Goal: Transaction & Acquisition: Book appointment/travel/reservation

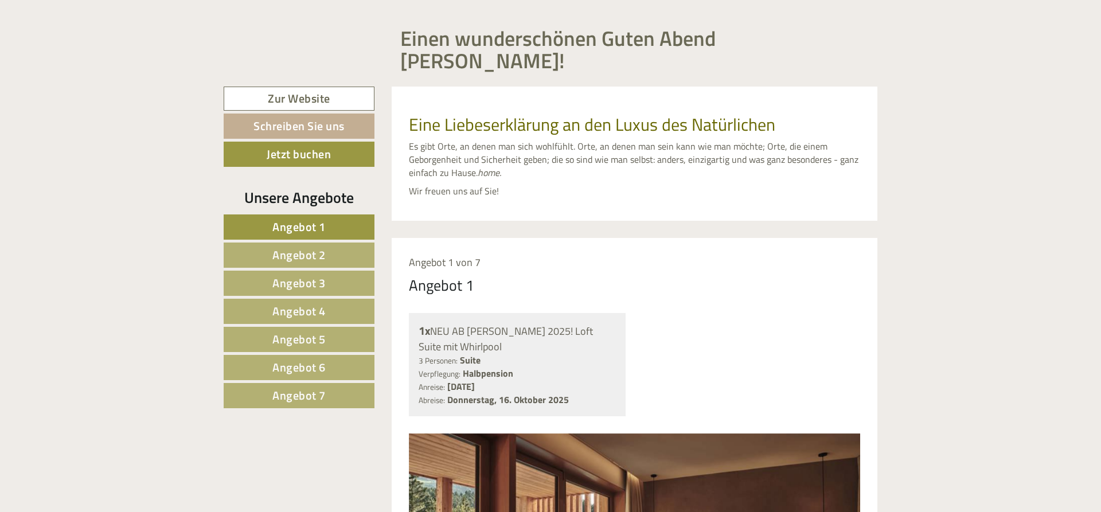
scroll to position [89, 0]
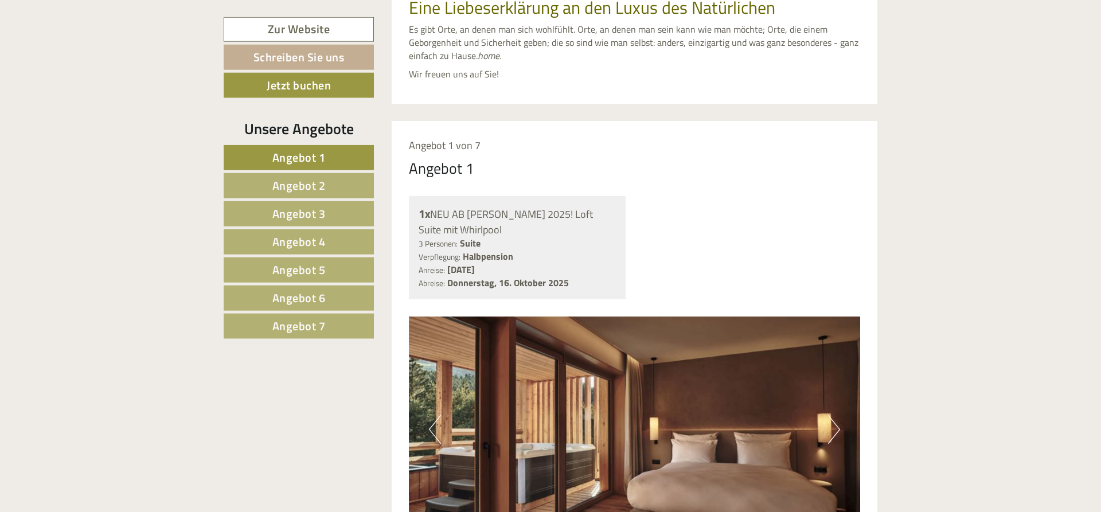
scroll to position [760, 0]
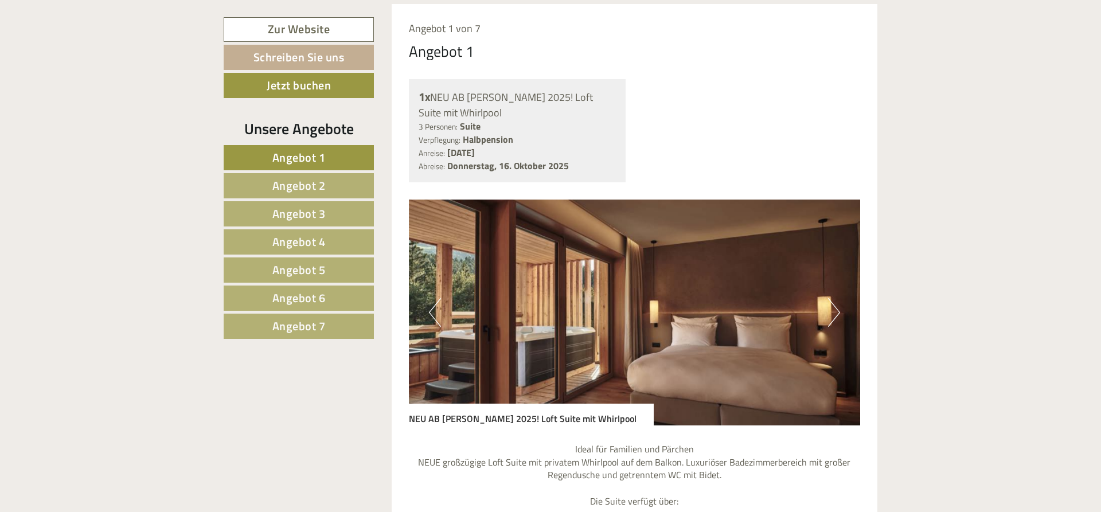
click at [292, 329] on span "Angebot 7" at bounding box center [298, 326] width 53 height 18
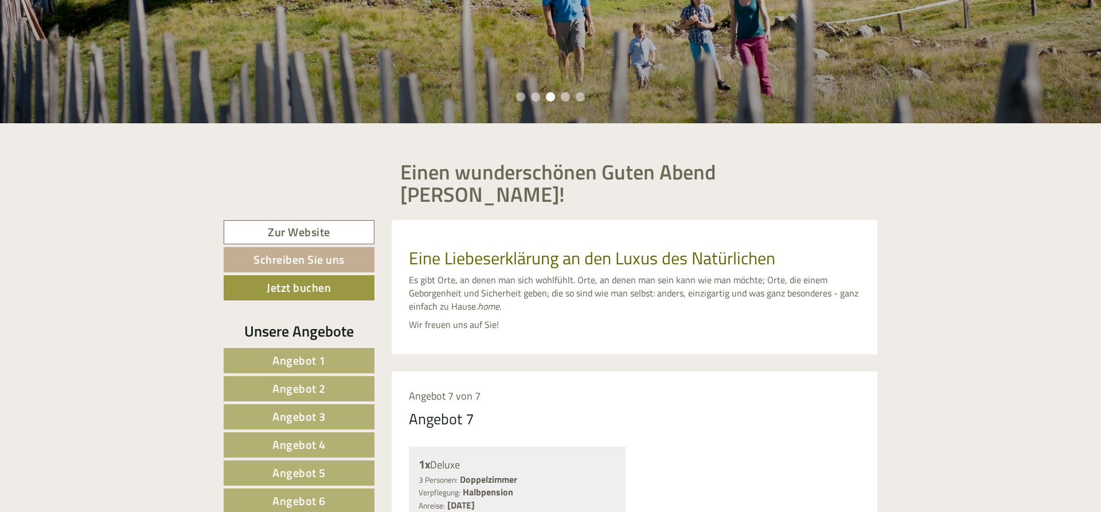
scroll to position [333, 0]
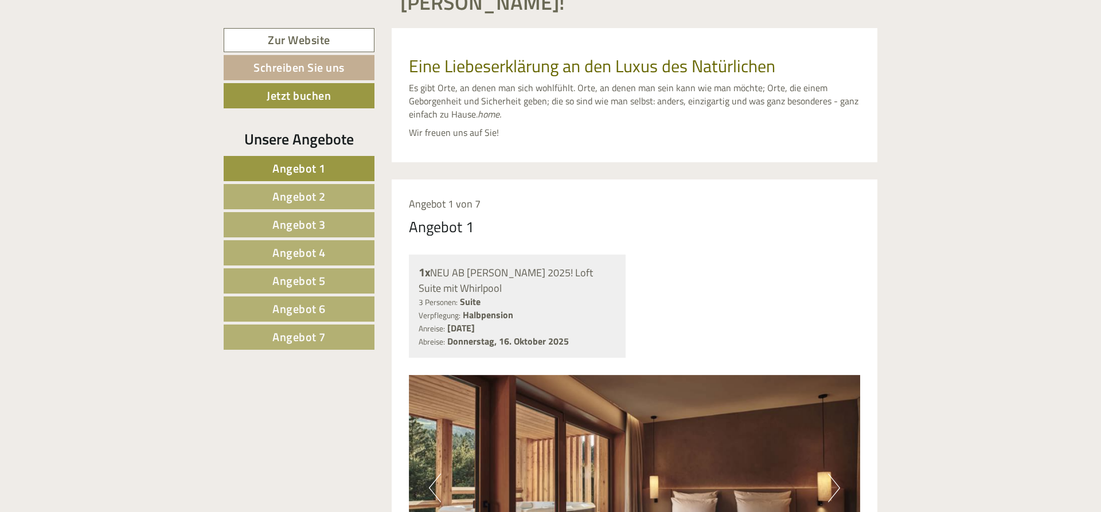
scroll to position [196, 0]
click at [306, 328] on span "Angebot 7" at bounding box center [298, 337] width 53 height 18
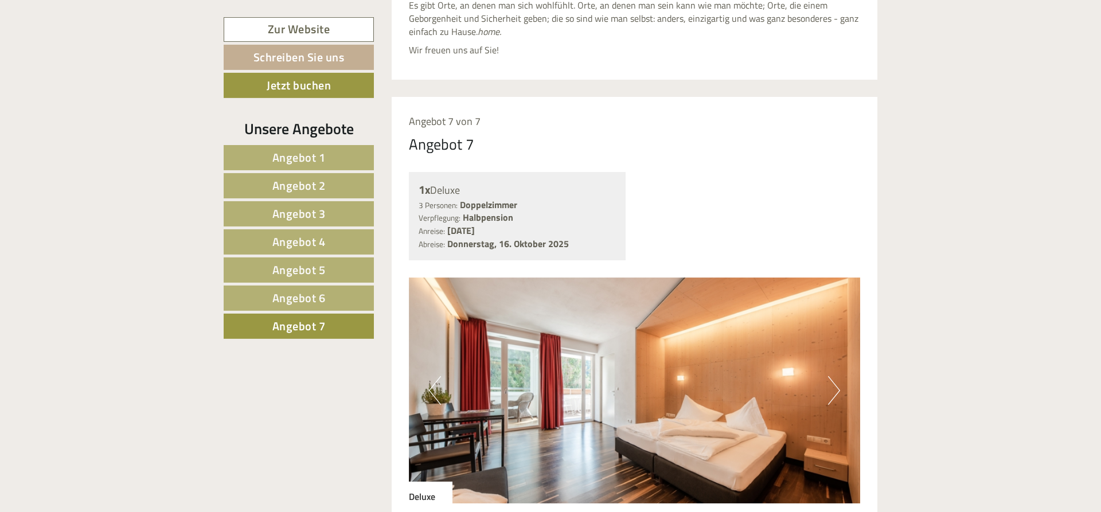
scroll to position [567, 0]
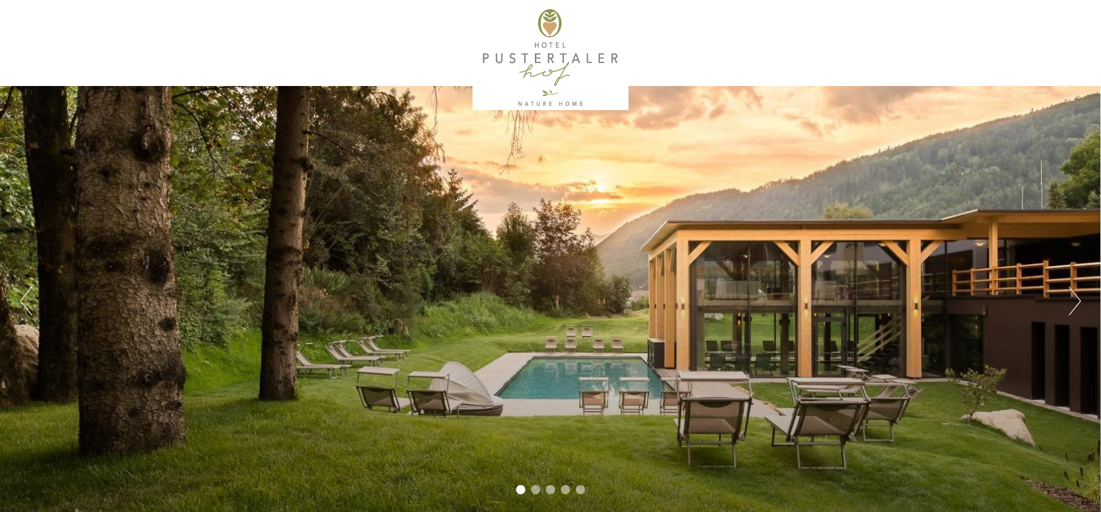
scroll to position [702, 0]
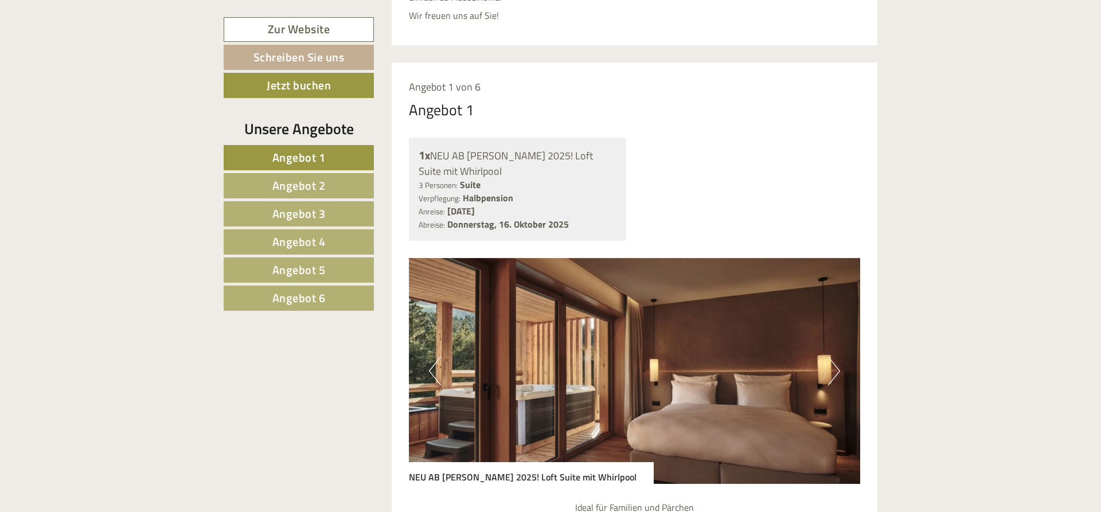
click at [306, 301] on span "Angebot 6" at bounding box center [298, 298] width 53 height 18
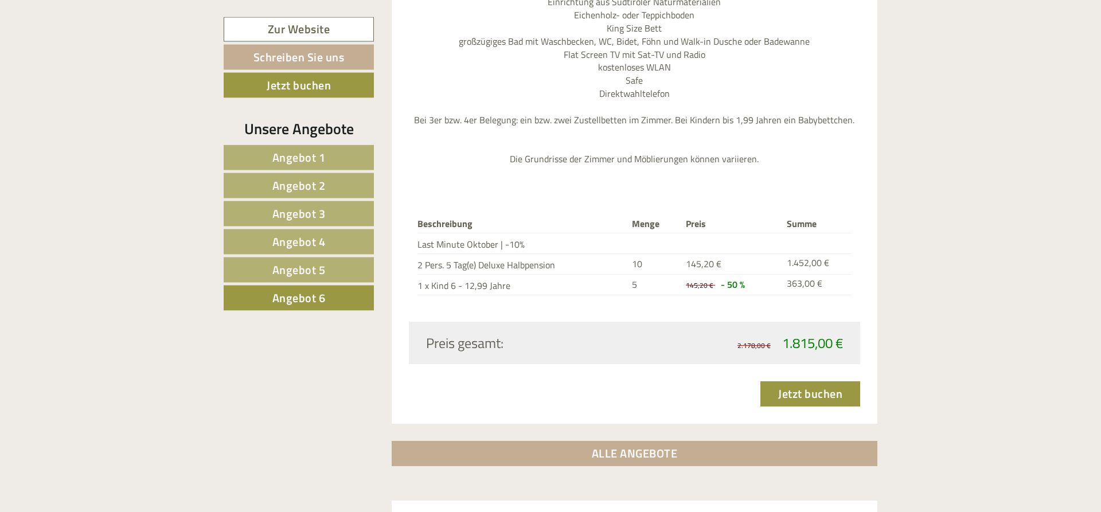
scroll to position [1269, 0]
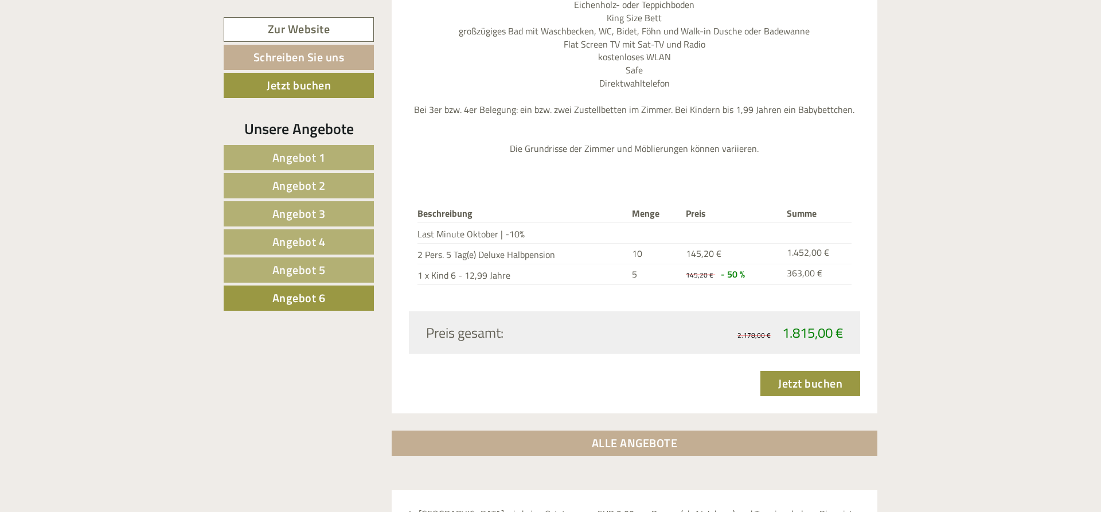
click at [291, 151] on span "Angebot 1" at bounding box center [298, 158] width 53 height 18
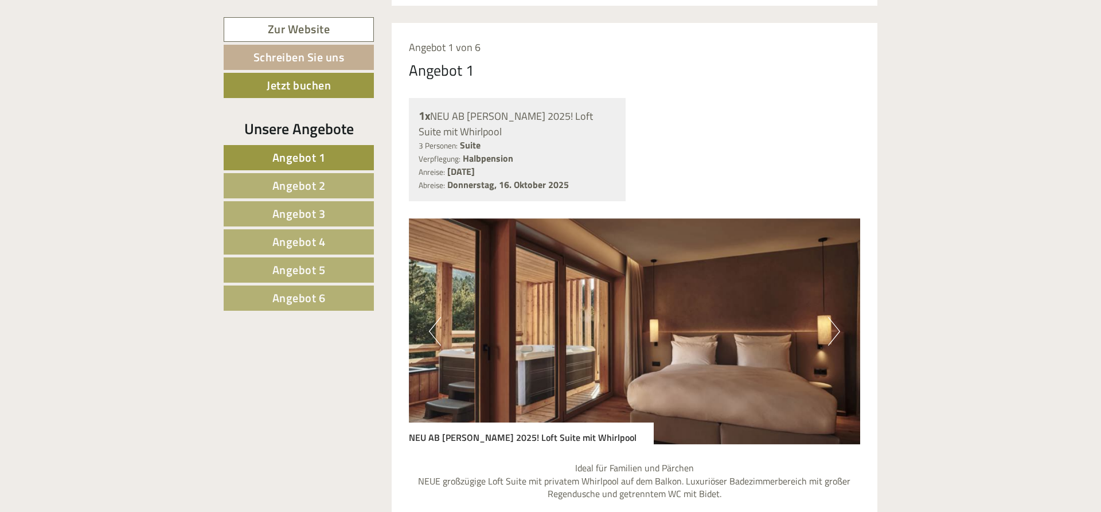
click at [292, 298] on span "Angebot 6" at bounding box center [298, 298] width 53 height 18
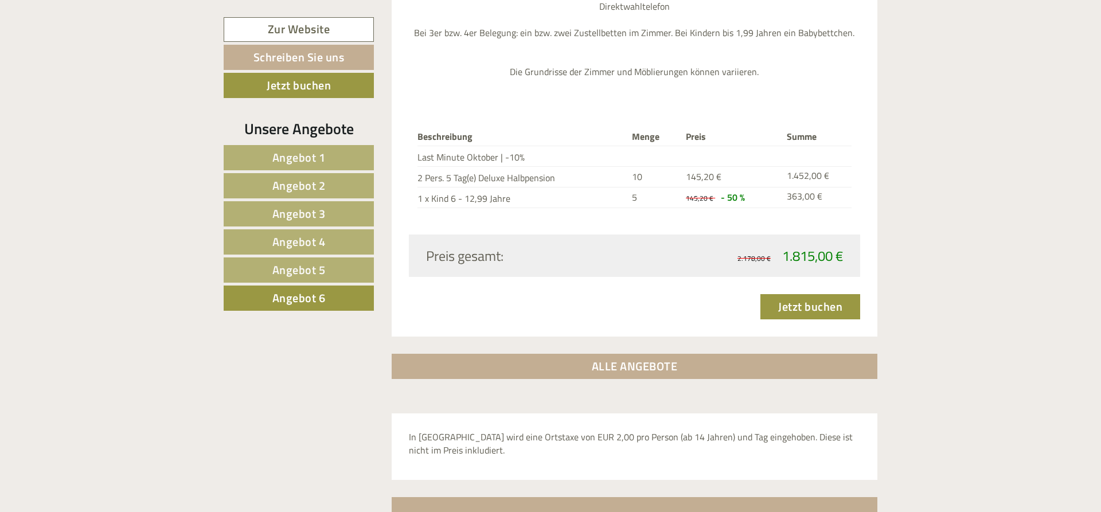
scroll to position [1111, 0]
